Goal: Information Seeking & Learning: Understand process/instructions

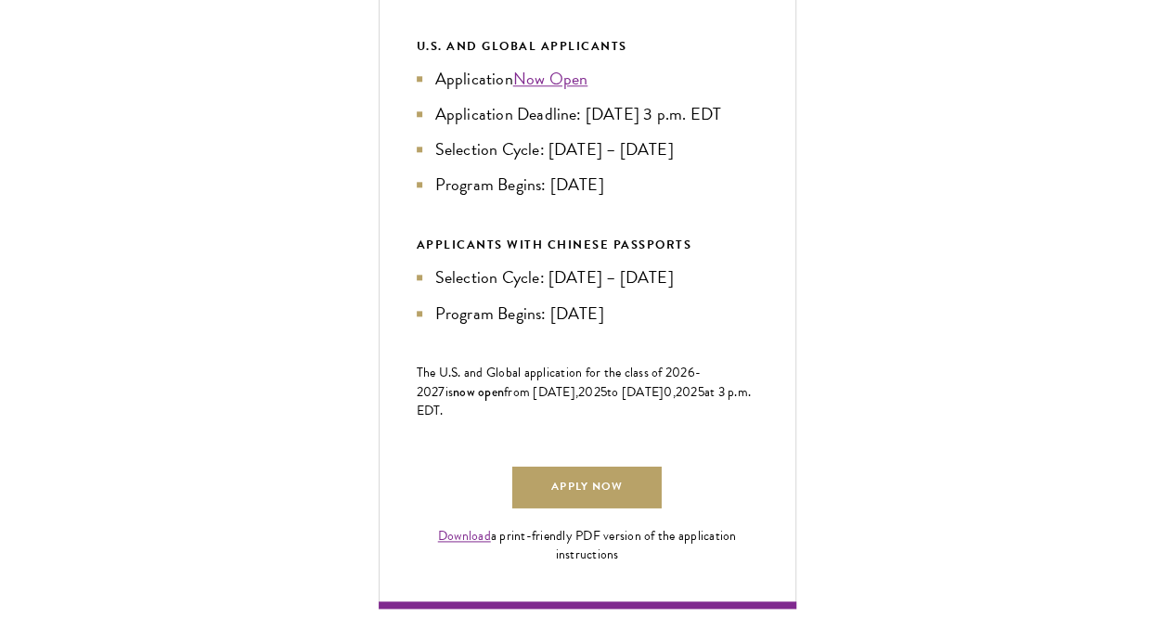
scroll to position [956, 0]
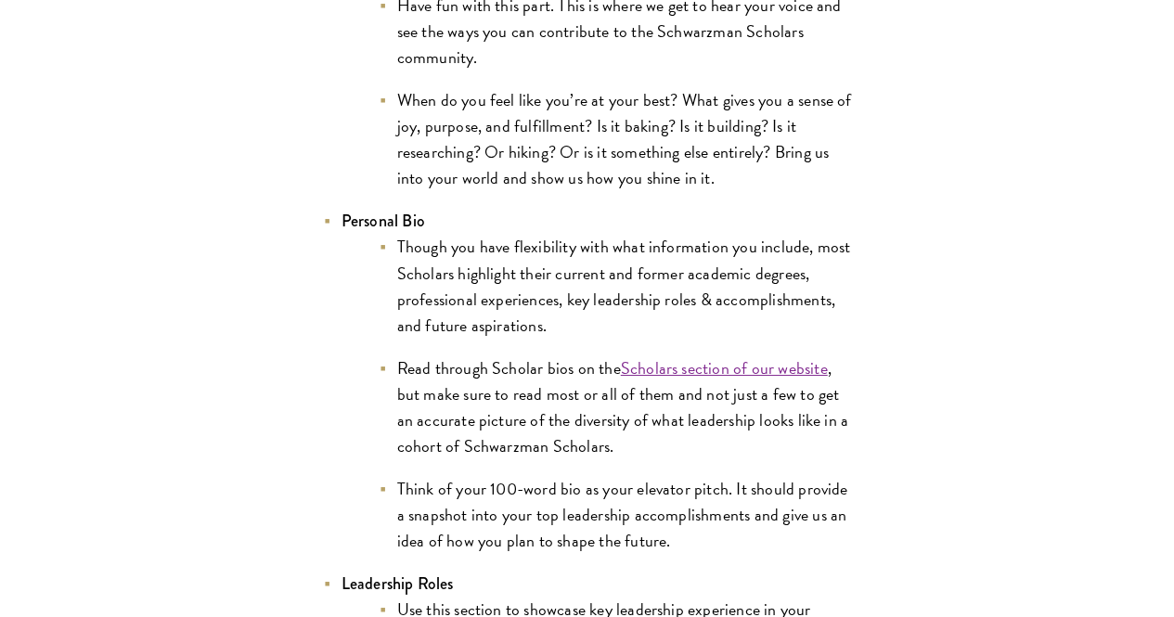
scroll to position [3330, 0]
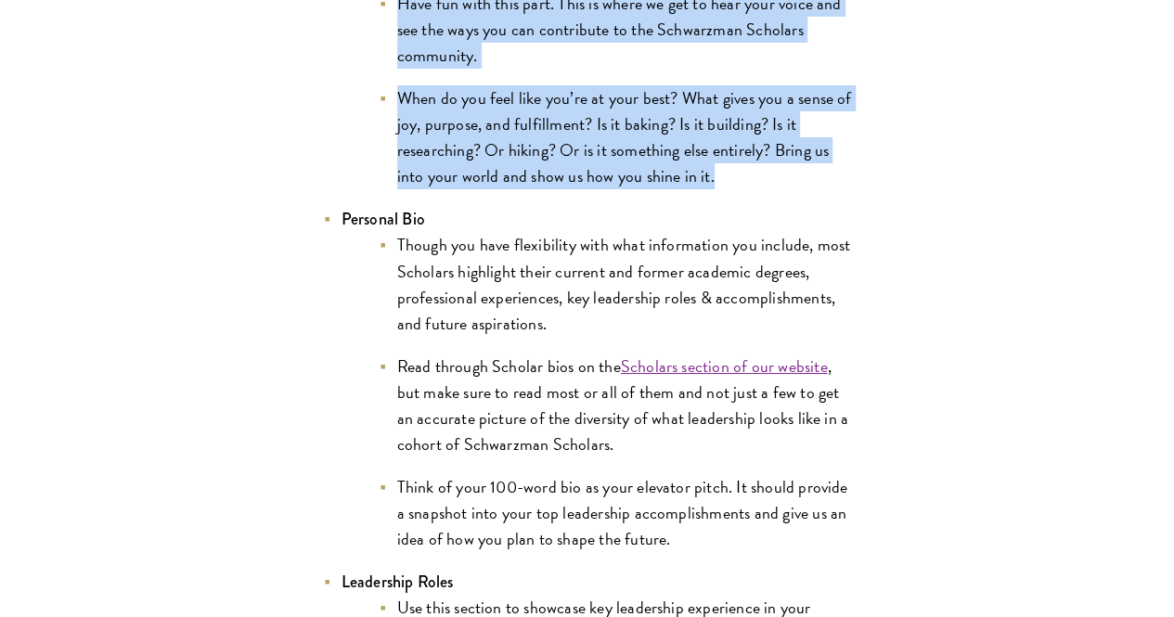
drag, startPoint x: 406, startPoint y: 102, endPoint x: 559, endPoint y: 421, distance: 354.2
copy ul "The optional video introduction is a great way to supplement the leadership nar…"
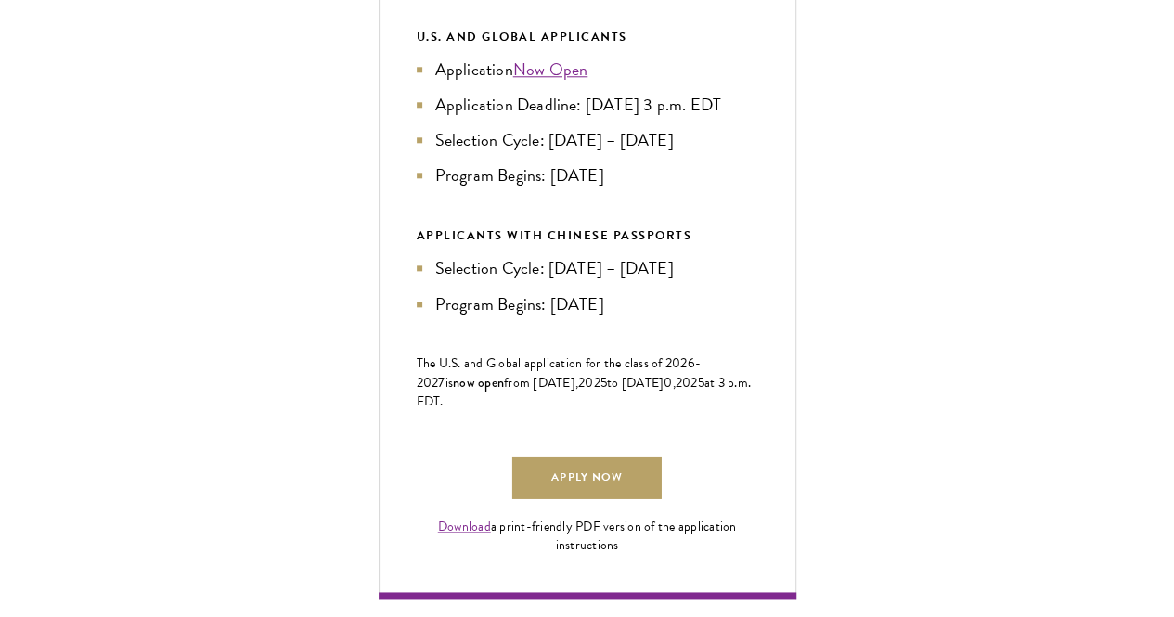
scroll to position [496, 0]
